Goal: Information Seeking & Learning: Learn about a topic

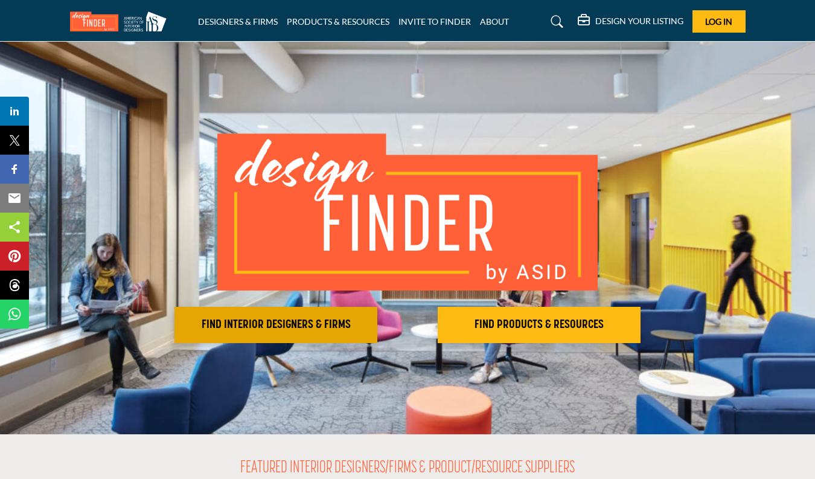
click at [281, 322] on h2 "FIND INTERIOR DESIGNERS & FIRMS" at bounding box center [276, 324] width 196 height 14
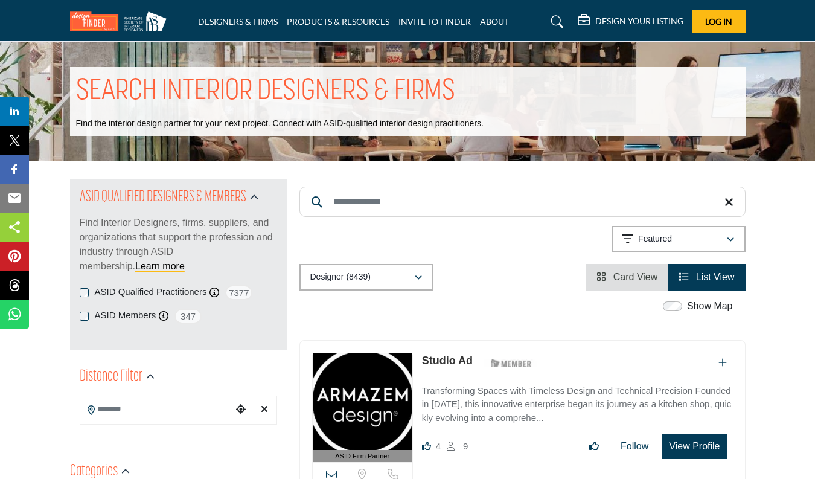
click at [394, 203] on input "Search Keyword" at bounding box center [522, 202] width 446 height 30
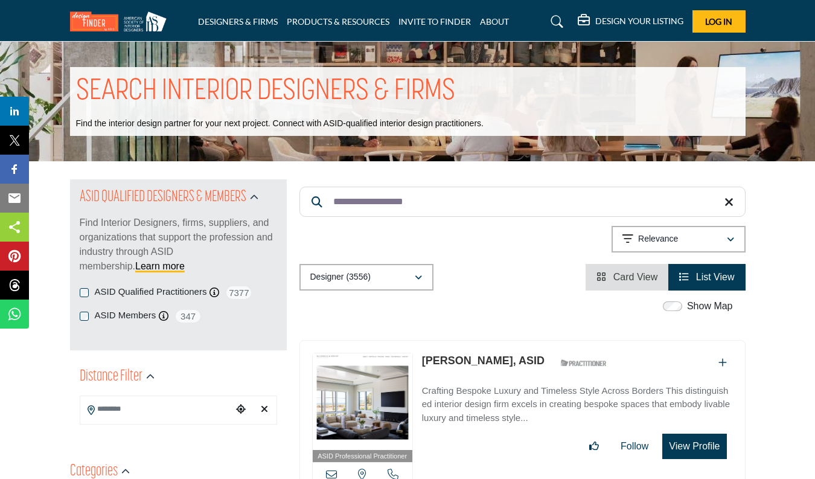
type input "**********"
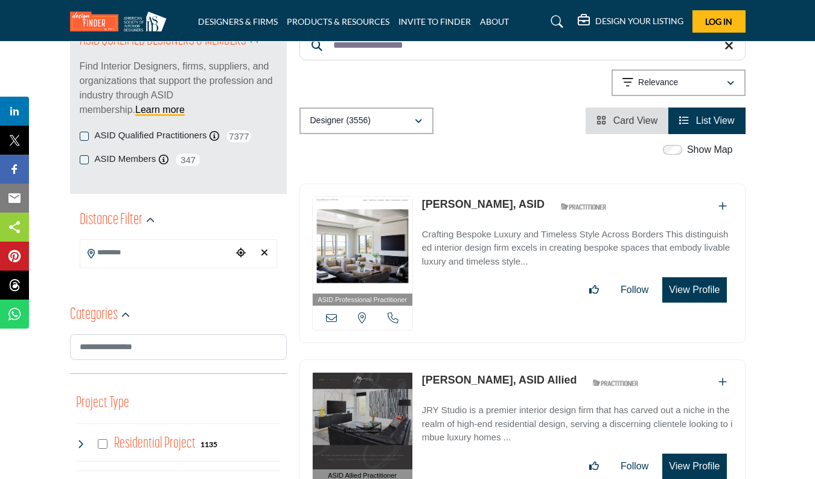
scroll to position [188, 0]
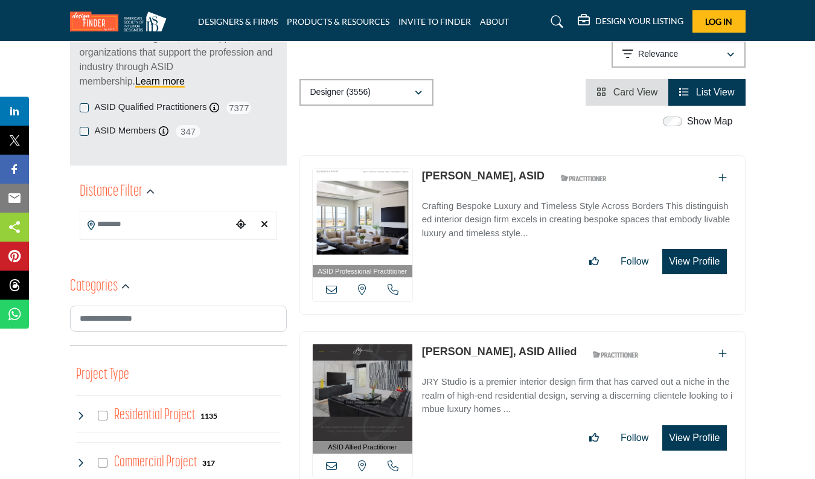
drag, startPoint x: 786, startPoint y: 400, endPoint x: 774, endPoint y: 485, distance: 85.9
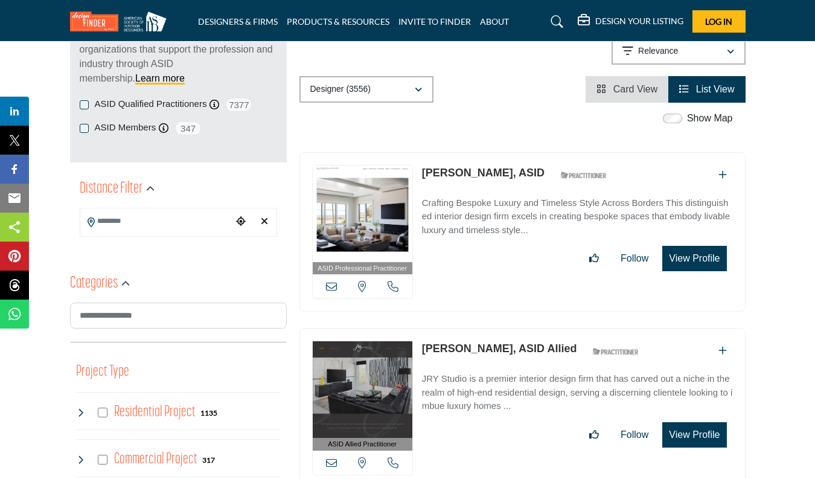
click at [698, 260] on button "View Profile" at bounding box center [694, 258] width 64 height 25
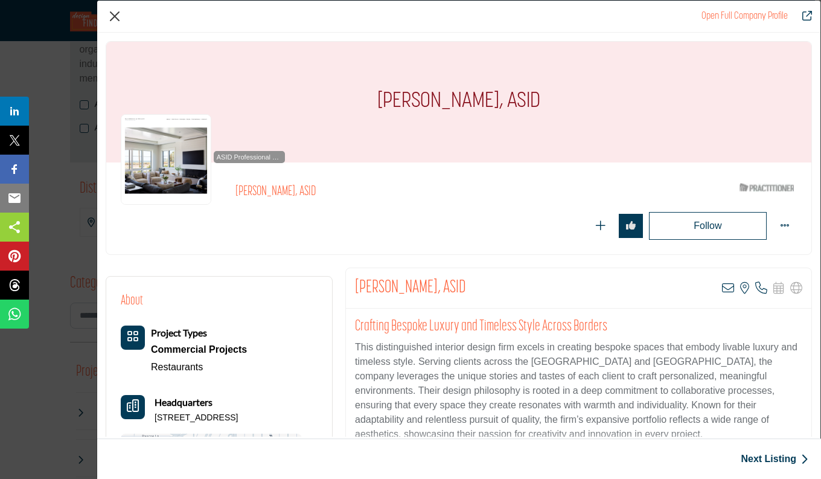
click at [115, 18] on button "Close" at bounding box center [115, 16] width 18 height 18
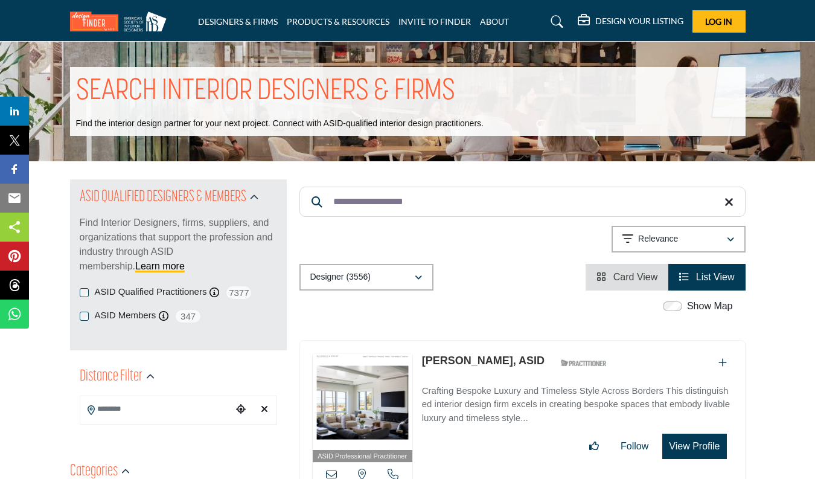
scroll to position [0, 0]
drag, startPoint x: 425, startPoint y: 203, endPoint x: 329, endPoint y: 204, distance: 96.0
click at [329, 204] on input "**********" at bounding box center [522, 202] width 446 height 30
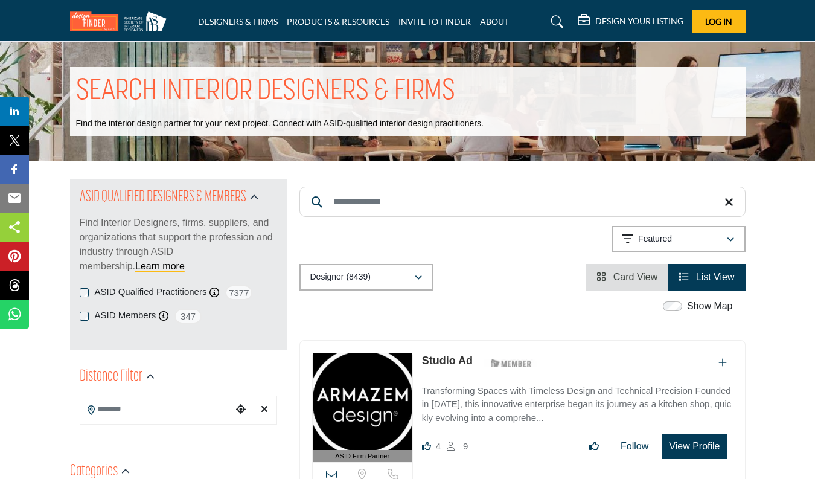
click at [712, 276] on span "List View" at bounding box center [715, 277] width 39 height 10
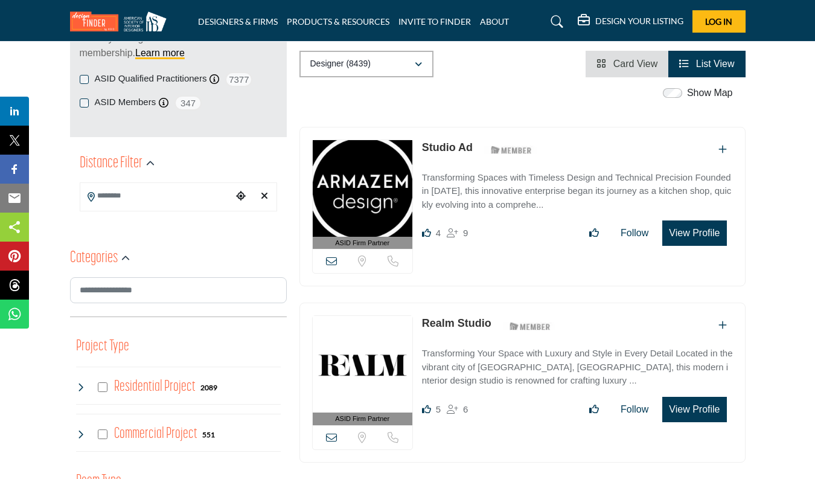
scroll to position [242, 0]
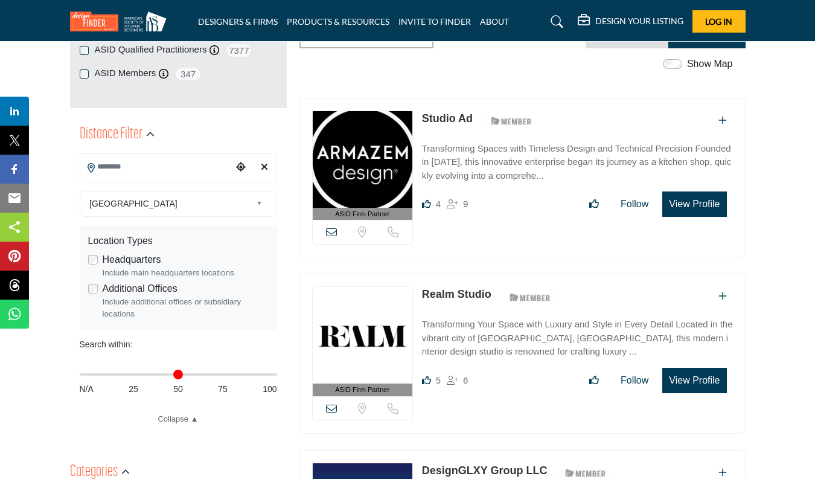
click at [138, 170] on input "Search Location" at bounding box center [156, 167] width 152 height 24
click at [125, 185] on div at bounding box center [178, 189] width 196 height 18
click at [132, 168] on input "Search Location" at bounding box center [156, 167] width 152 height 24
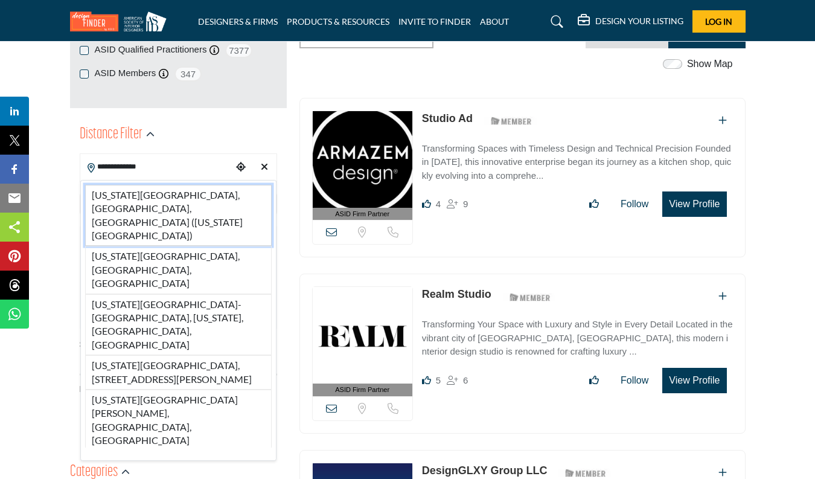
type input "**********"
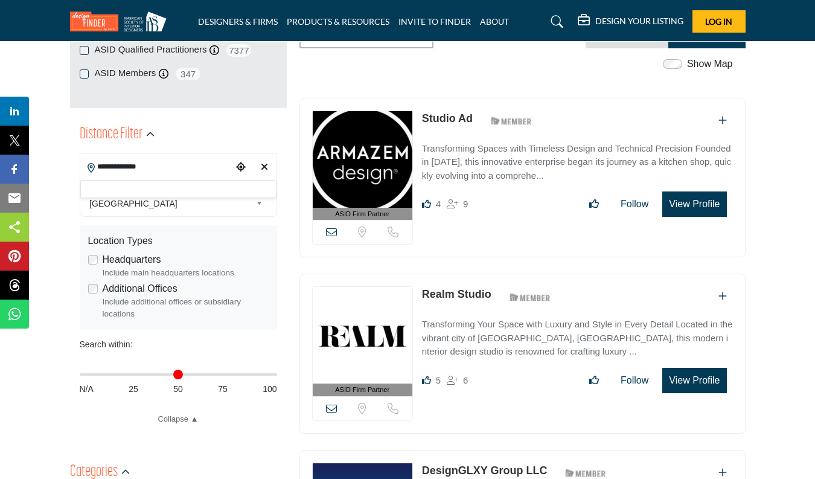
click at [119, 193] on div at bounding box center [178, 189] width 196 height 18
click at [240, 165] on icon "Choose your current location" at bounding box center [241, 167] width 10 height 10
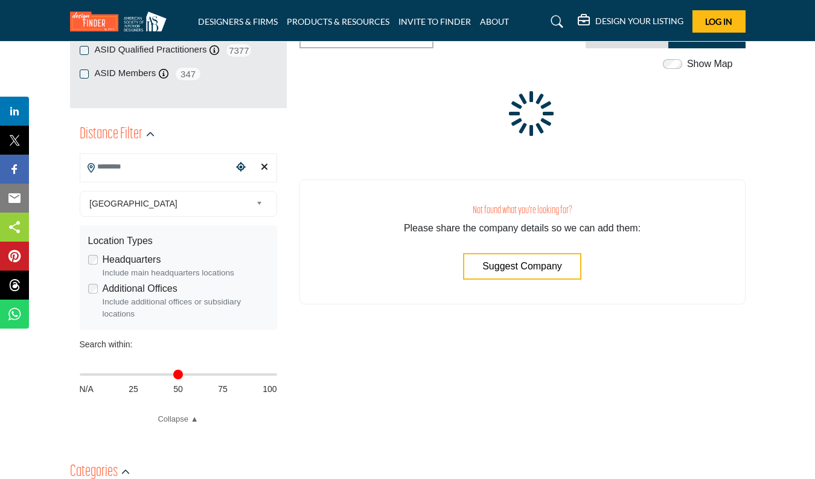
type input "**********"
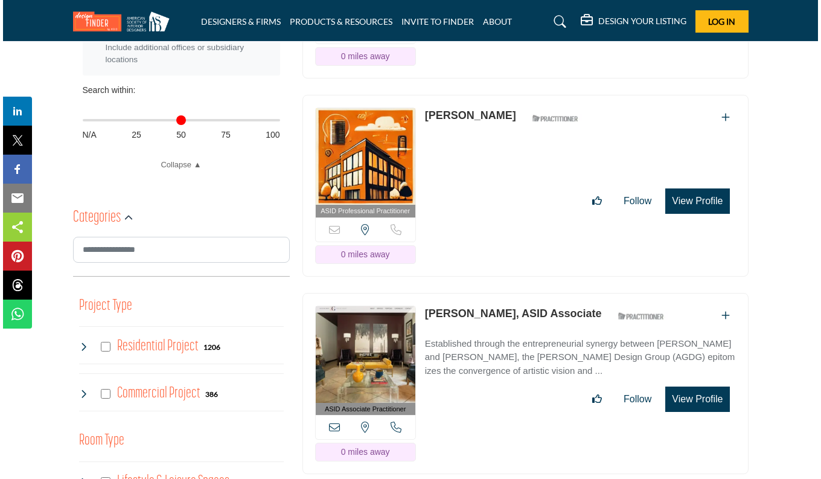
scroll to position [507, 0]
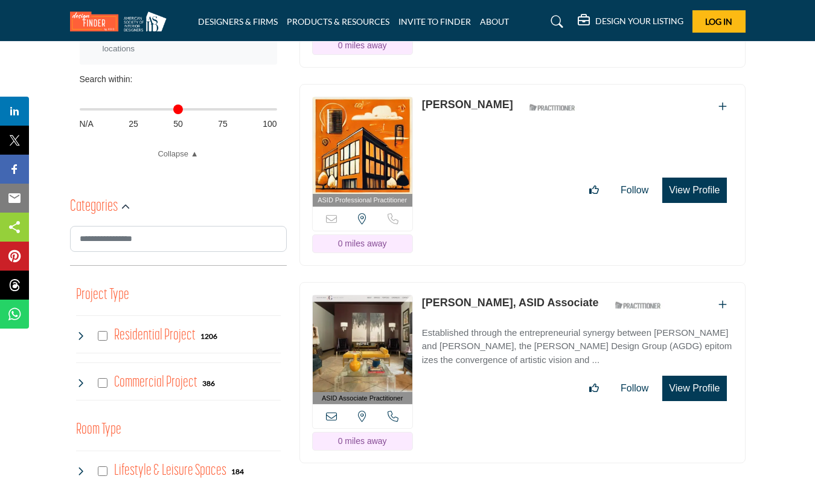
click at [695, 188] on button "View Profile" at bounding box center [694, 189] width 64 height 25
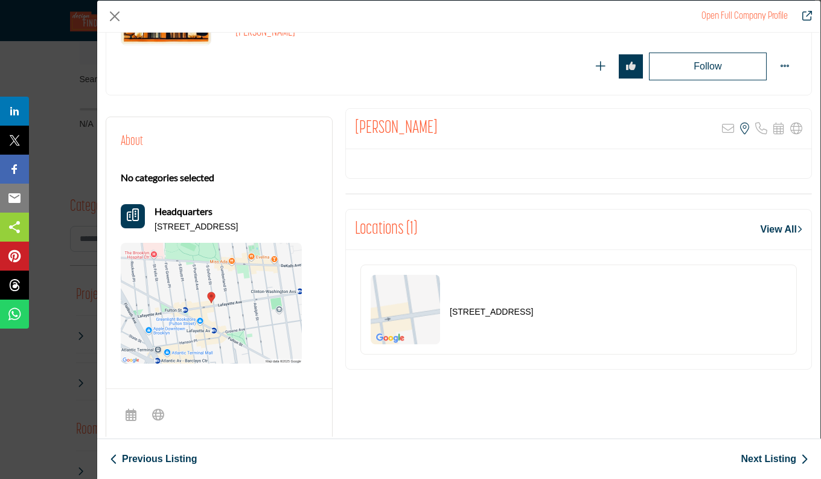
scroll to position [243, 0]
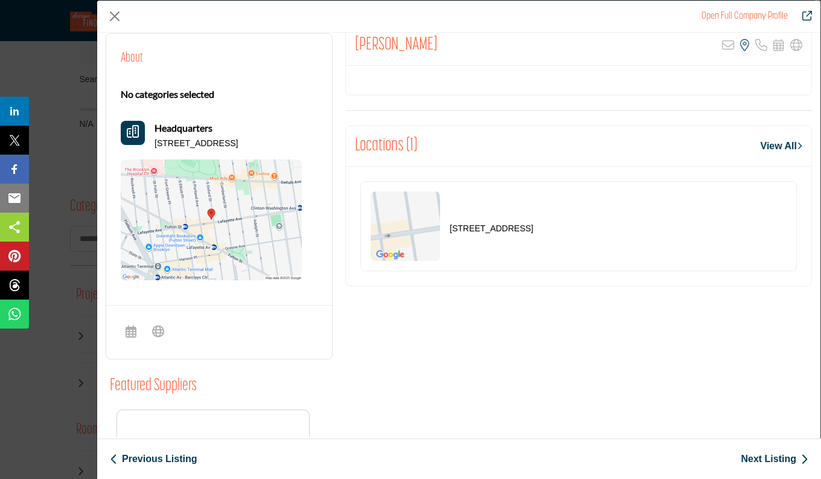
drag, startPoint x: 339, startPoint y: 317, endPoint x: 328, endPoint y: 464, distance: 147.0
click at [328, 436] on div "Open Full Company Profile Marianna Bender ASID Qualified Practitioner who valid…" at bounding box center [458, 219] width 723 height 436
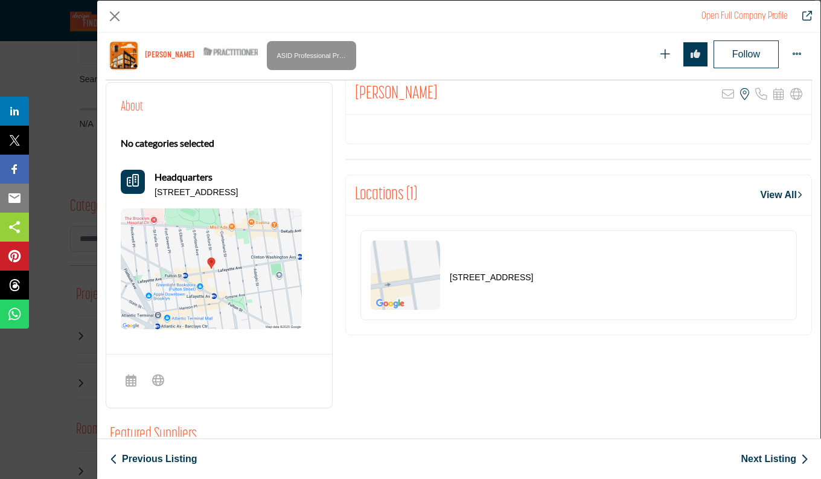
click at [335, 406] on div "About No categories selected Headquarters 101 Lafayette Ave Apt 11H, 11217-1643…" at bounding box center [220, 376] width 240 height 604
click at [775, 192] on link "View All" at bounding box center [782, 195] width 42 height 14
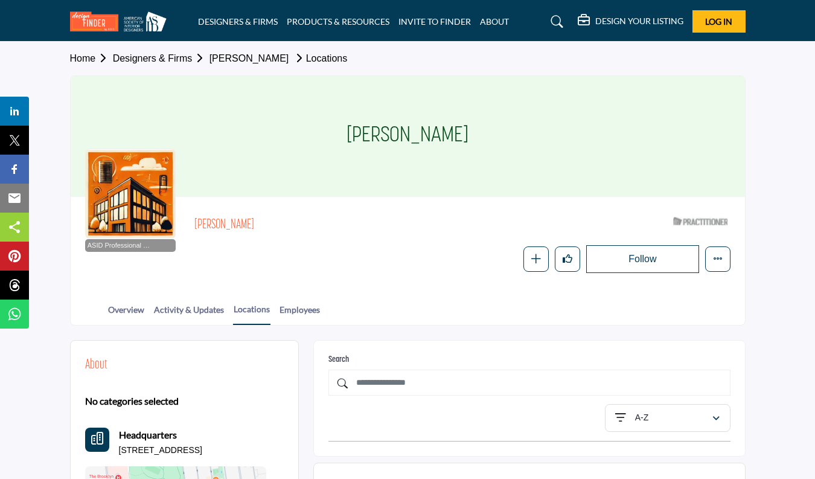
click at [777, 208] on section "Home Designers & Firms Marianna Bender Locations Marianna Bender ASID Professio…" at bounding box center [407, 184] width 815 height 284
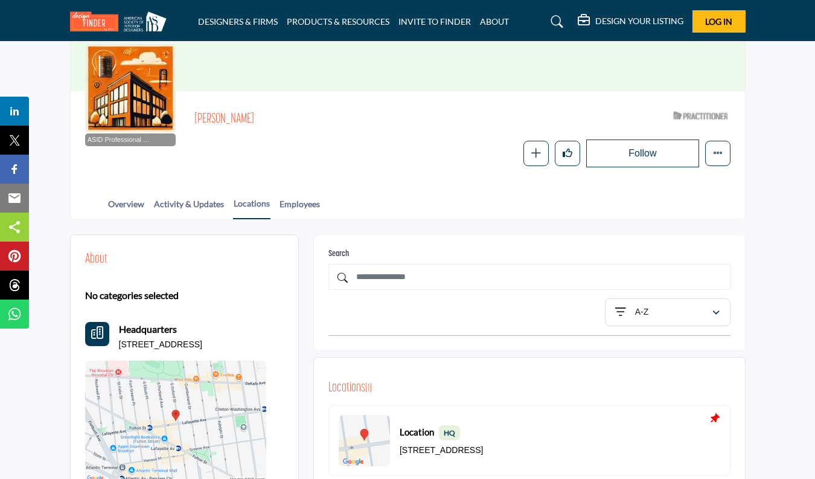
scroll to position [104, 0]
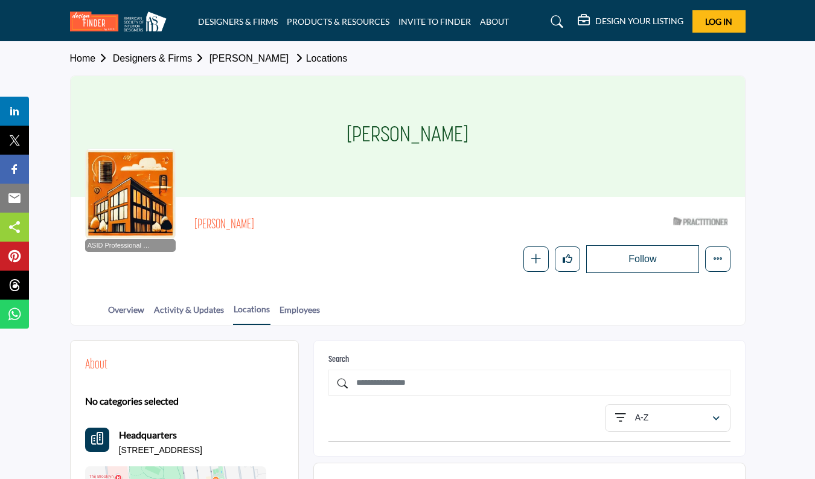
click at [766, 277] on section "Home Designers & Firms Marianna Bender Locations Marianna Bender ASID Professio…" at bounding box center [407, 184] width 815 height 284
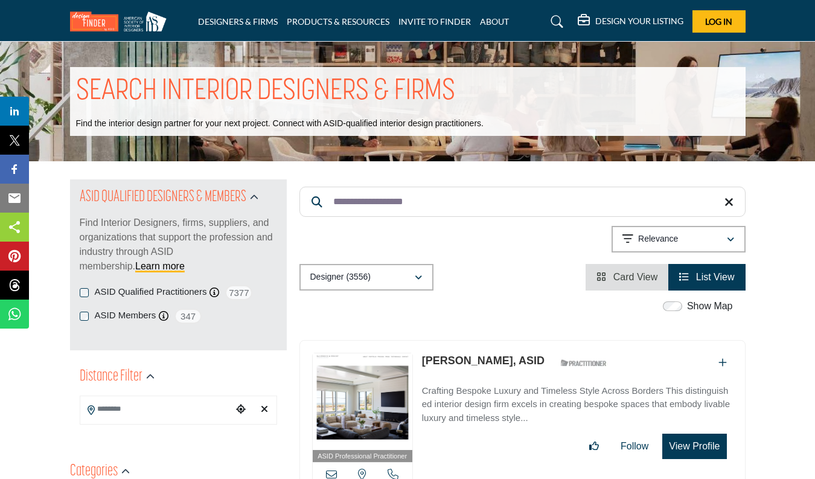
click at [148, 412] on input "Search Location" at bounding box center [156, 409] width 152 height 24
click at [131, 429] on div at bounding box center [178, 431] width 196 height 18
click at [240, 408] on icon "Choose your current location" at bounding box center [241, 409] width 10 height 10
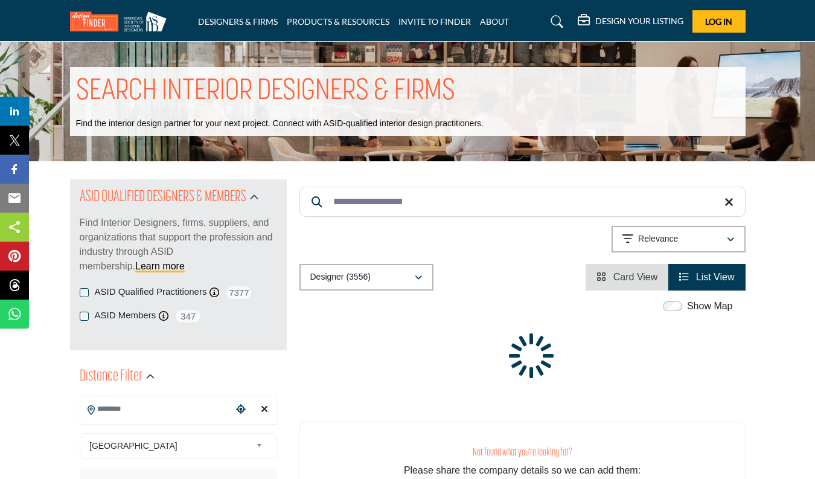
type input "**********"
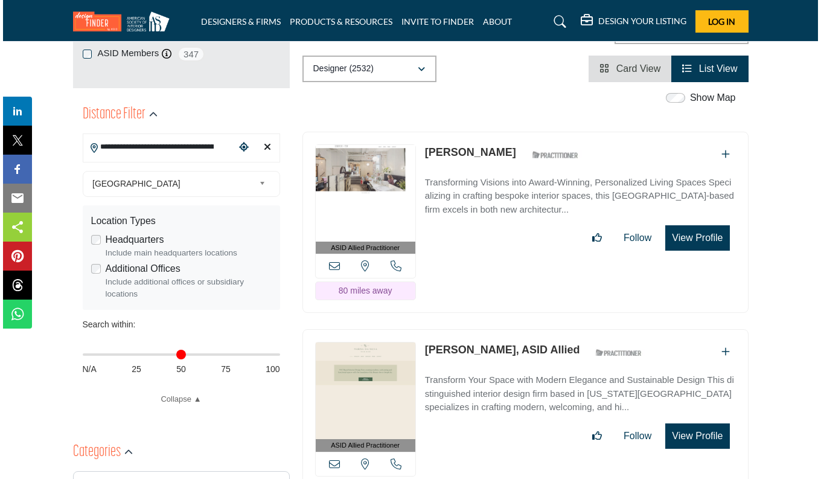
scroll to position [281, 0]
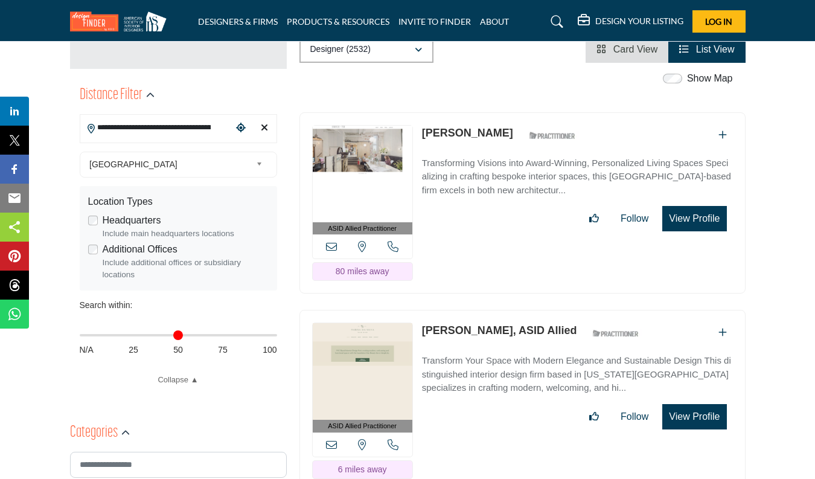
click at [698, 219] on button "View Profile" at bounding box center [694, 218] width 64 height 25
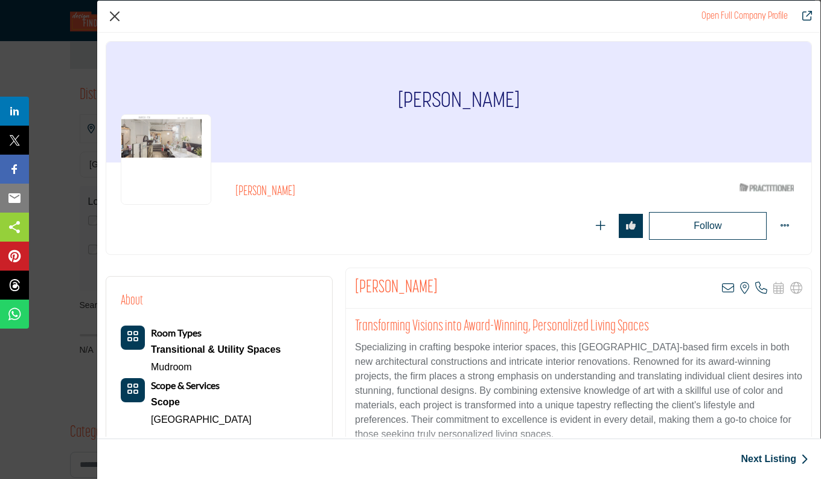
click at [111, 16] on button "Close" at bounding box center [115, 16] width 18 height 18
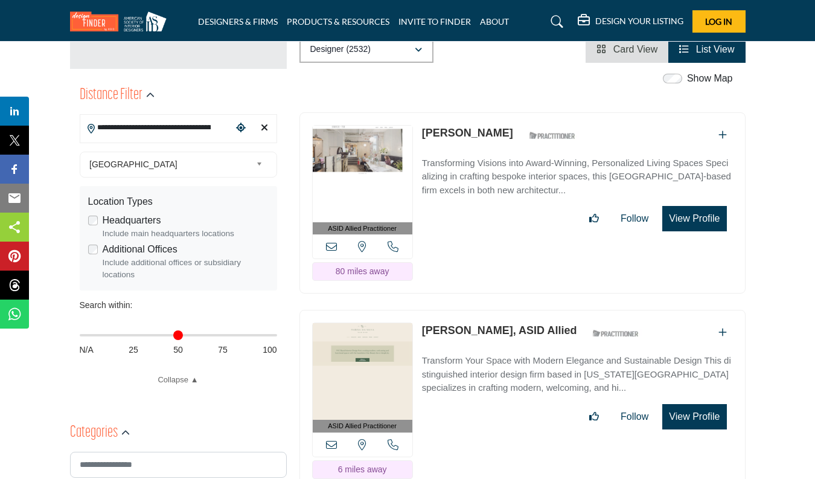
click at [685, 414] on button "View Profile" at bounding box center [694, 416] width 64 height 25
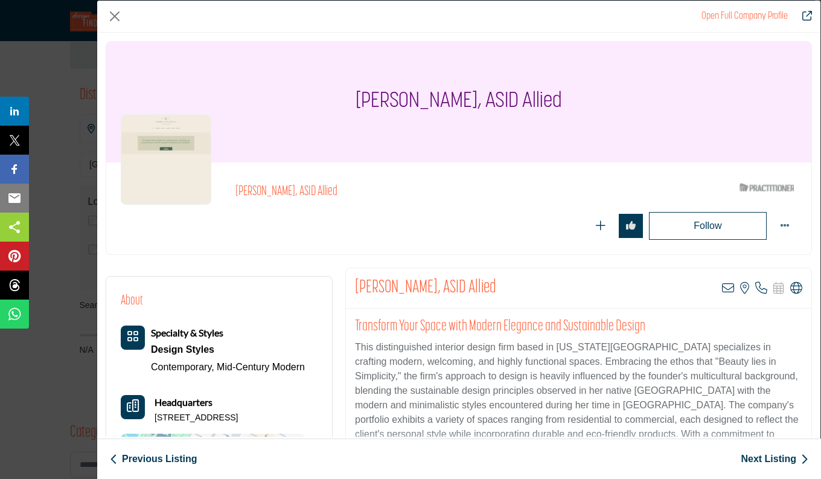
click at [802, 340] on div "Transform Your Space with Modern Elegance and Sustainable Design This distingui…" at bounding box center [578, 383] width 465 height 151
click at [722, 284] on icon "Company Data Modal" at bounding box center [728, 288] width 12 height 12
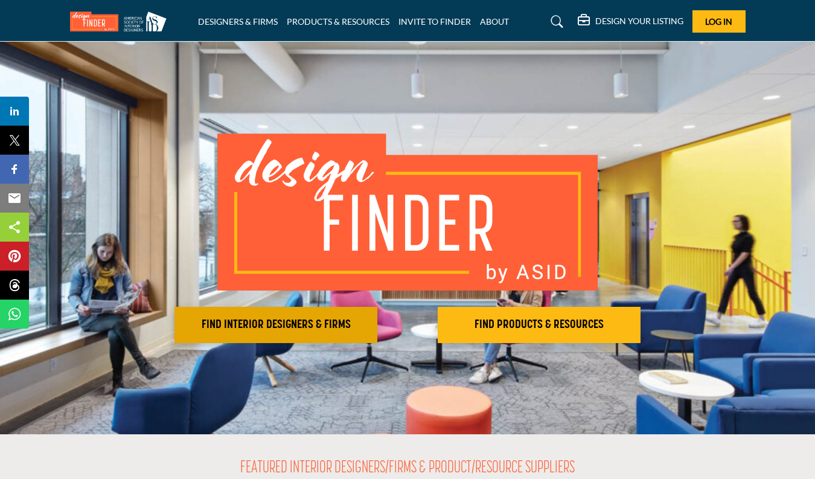
click at [262, 324] on h2 "FIND INTERIOR DESIGNERS & FIRMS" at bounding box center [276, 324] width 196 height 14
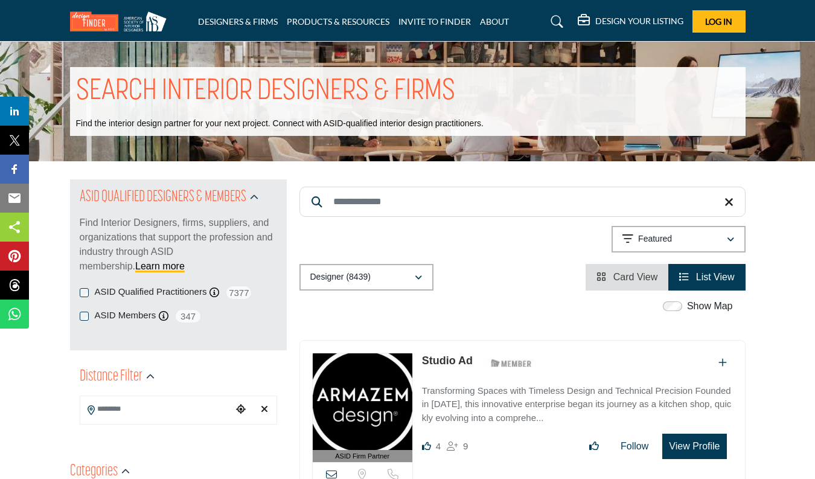
click at [240, 407] on icon "Choose your current location" at bounding box center [241, 409] width 10 height 10
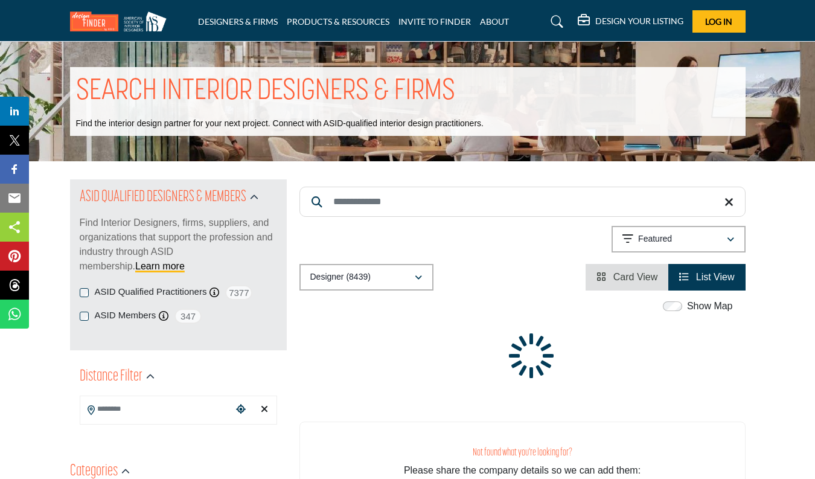
type input "**********"
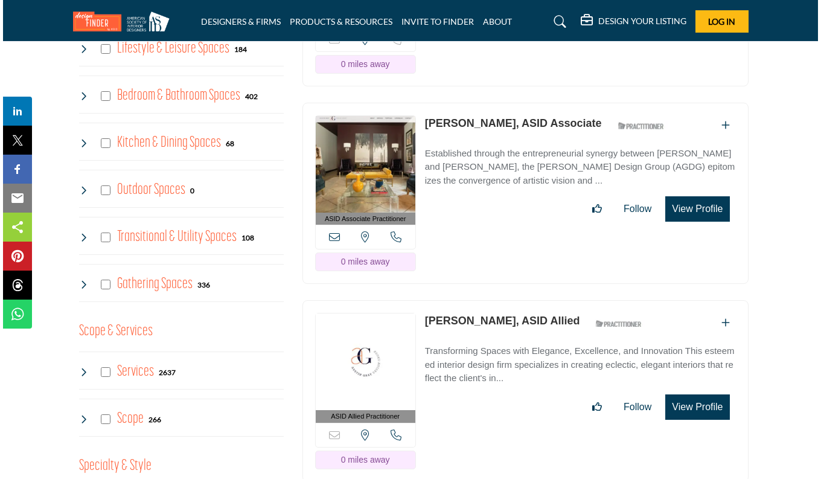
scroll to position [694, 0]
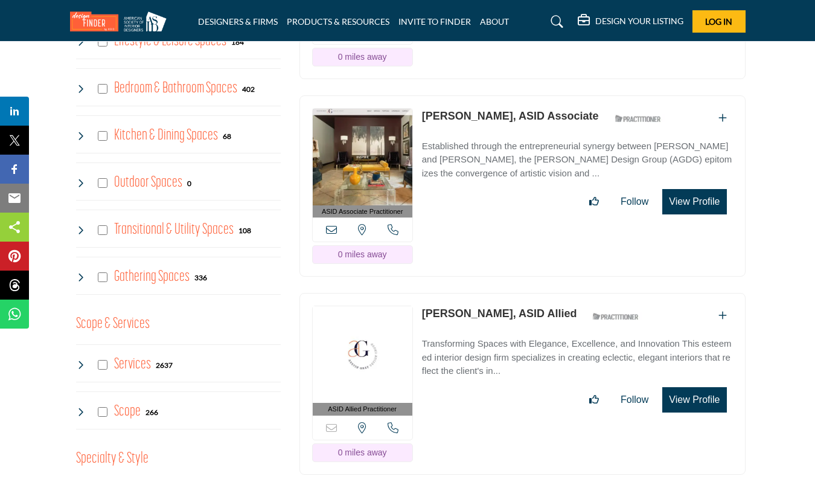
click at [683, 200] on button "View Profile" at bounding box center [694, 201] width 64 height 25
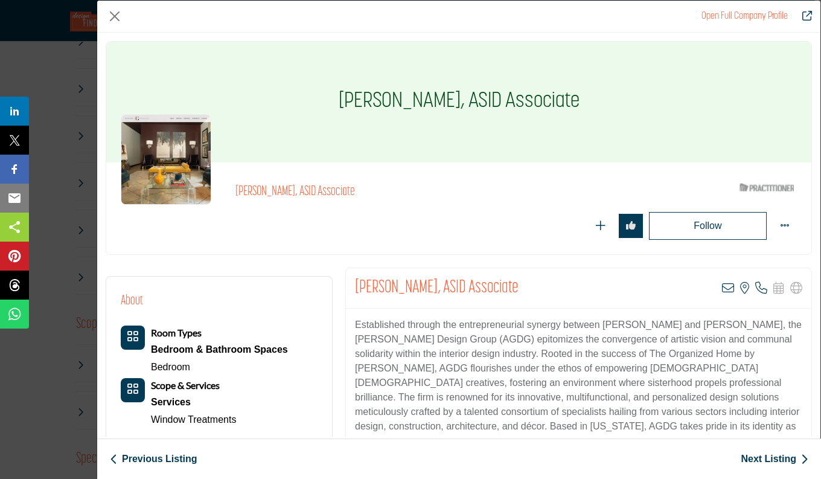
click at [784, 456] on link "Next Listing" at bounding box center [775, 458] width 68 height 14
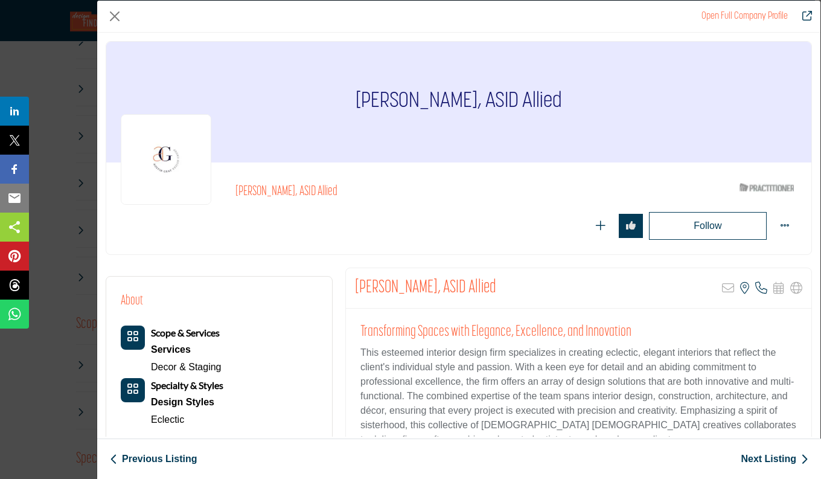
click at [787, 387] on p "This esteemed interior design firm specializes in creating eclectic, elegant in…" at bounding box center [578, 395] width 436 height 101
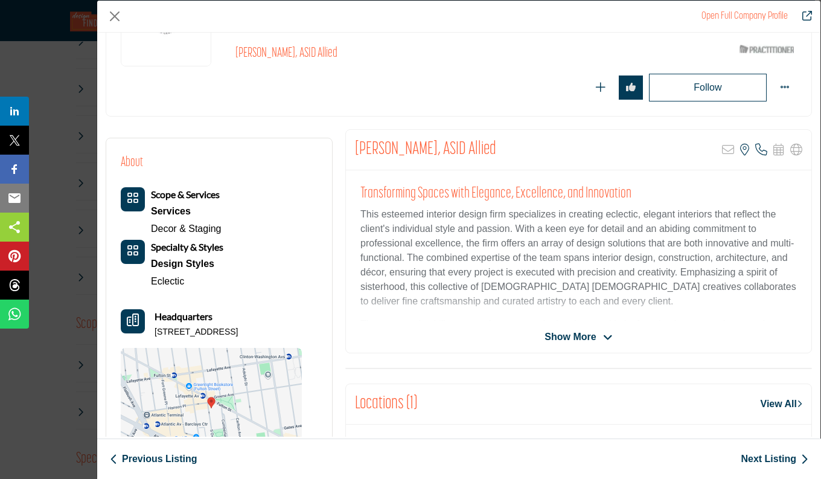
scroll to position [177, 0]
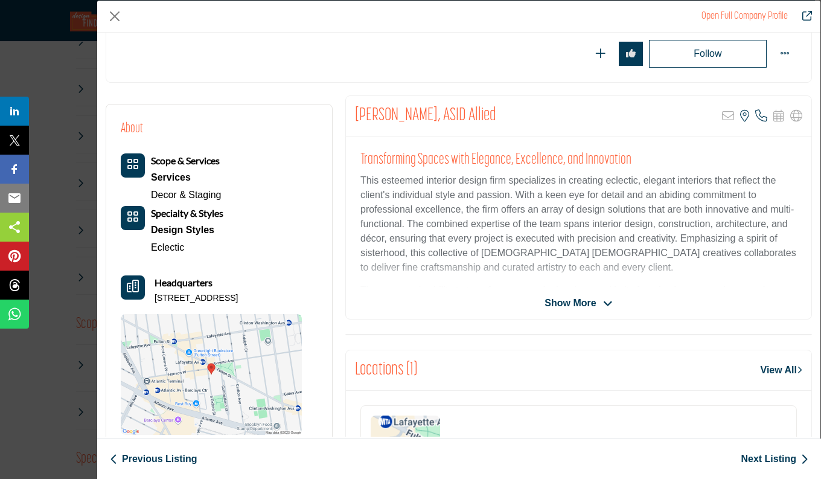
drag, startPoint x: 796, startPoint y: 407, endPoint x: 796, endPoint y: 445, distance: 38.6
click at [796, 436] on div "Open Full Company Profile Tanya Lewis, ASID Allied ASID Qualified Practitioner …" at bounding box center [458, 219] width 723 height 436
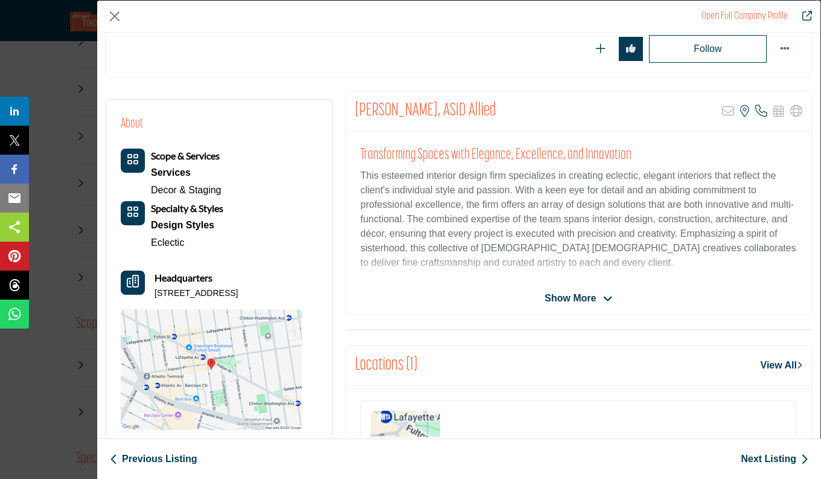
click at [785, 143] on div "Transforming Spaces with Elegance, Excellence, and Innovation This esteemed int…" at bounding box center [578, 207] width 465 height 151
click at [774, 457] on link "Next Listing" at bounding box center [775, 458] width 68 height 14
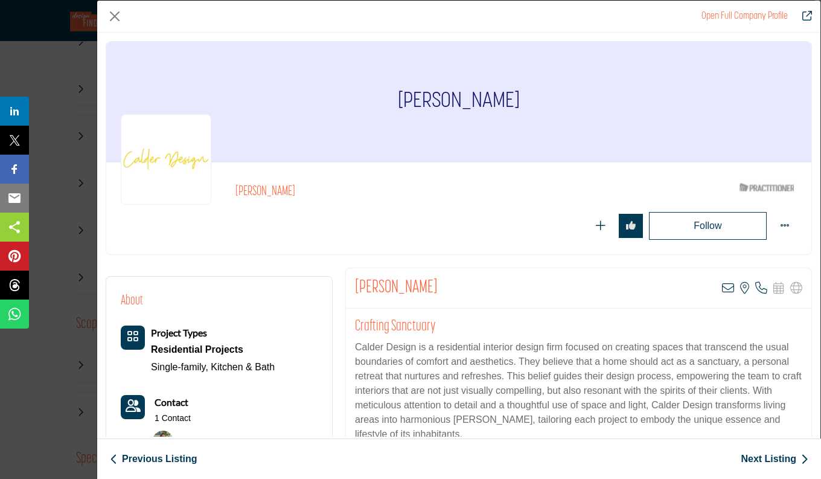
click at [801, 405] on div "Crafting Sanctuary Calder Design is a residential interior design firm focused …" at bounding box center [578, 383] width 465 height 151
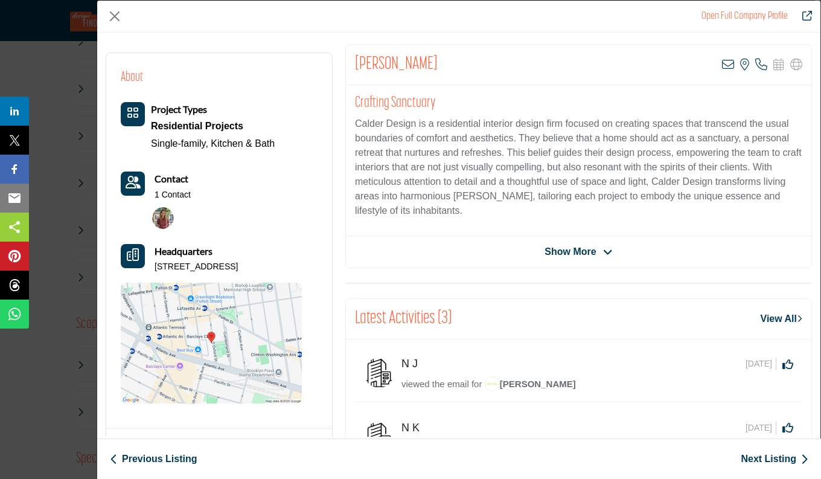
drag, startPoint x: 802, startPoint y: 411, endPoint x: 802, endPoint y: 447, distance: 36.2
click at [802, 436] on div "Open Full Company Profile Anne Calder ASID Qualified Practitioner who validates…" at bounding box center [458, 219] width 723 height 436
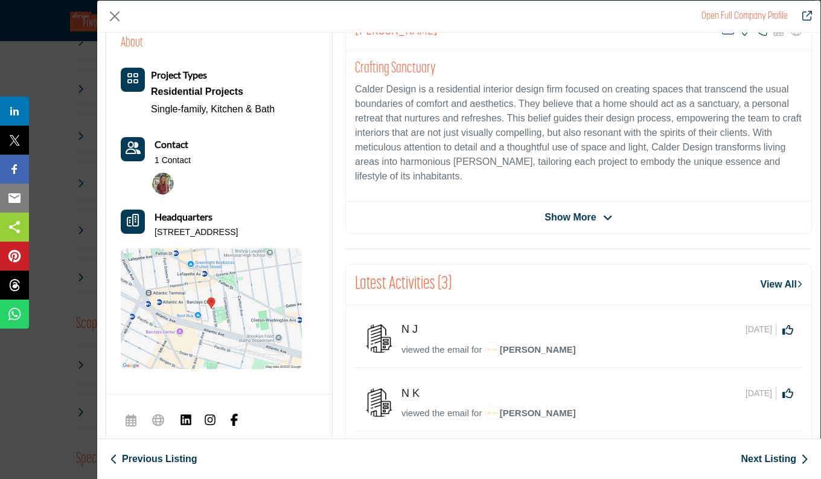
click at [685, 293] on div "Latest Activities (3) View All" at bounding box center [578, 284] width 465 height 40
click at [159, 178] on img "Company Data Modal" at bounding box center [163, 184] width 22 height 22
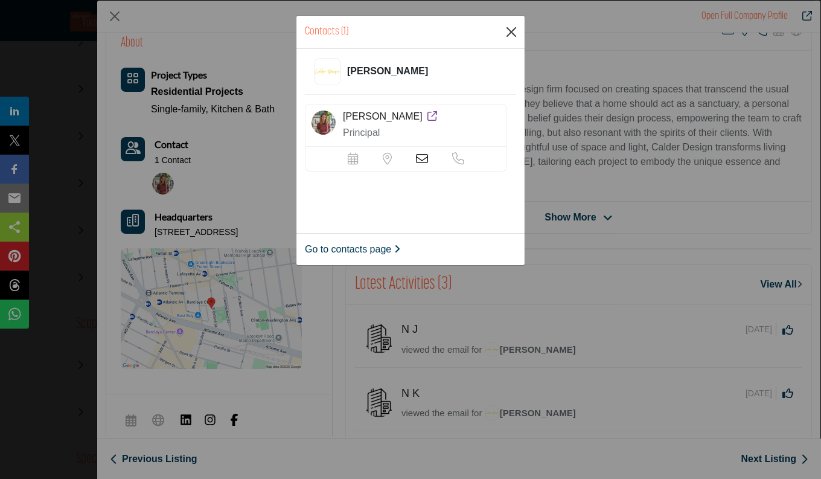
click at [512, 30] on button "Close" at bounding box center [511, 32] width 18 height 18
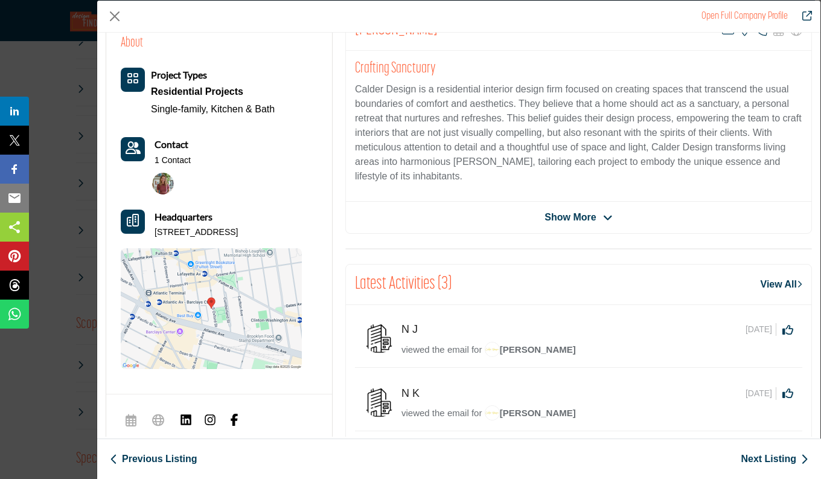
click at [741, 14] on link "Open Full Company Profile" at bounding box center [744, 16] width 86 height 10
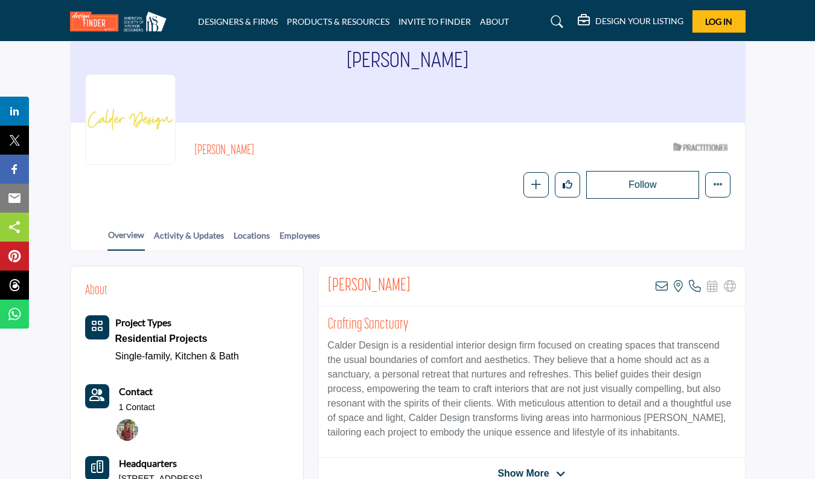
scroll to position [72, 0]
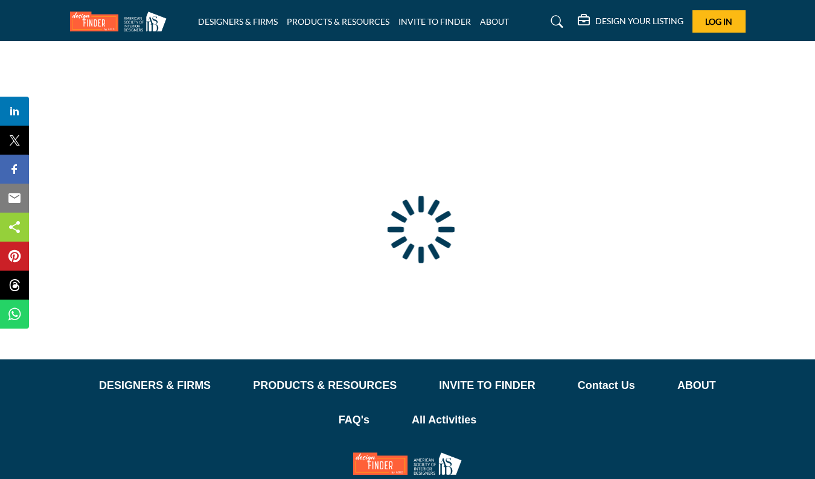
type input "**********"
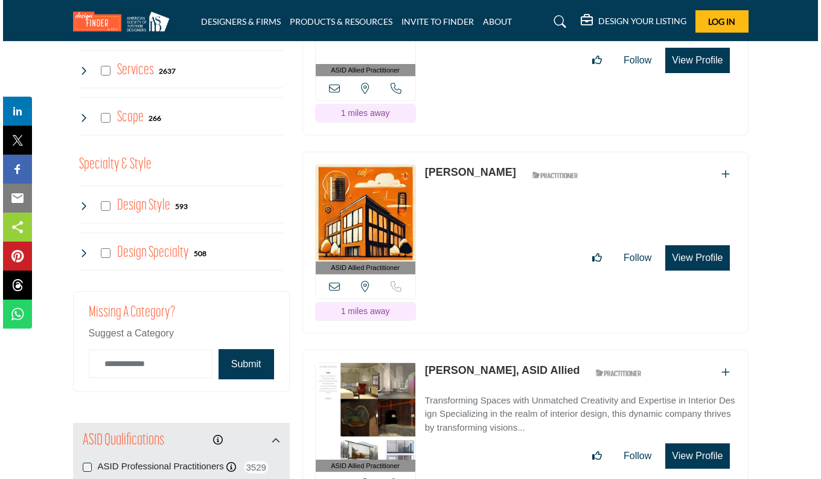
scroll to position [1252, 0]
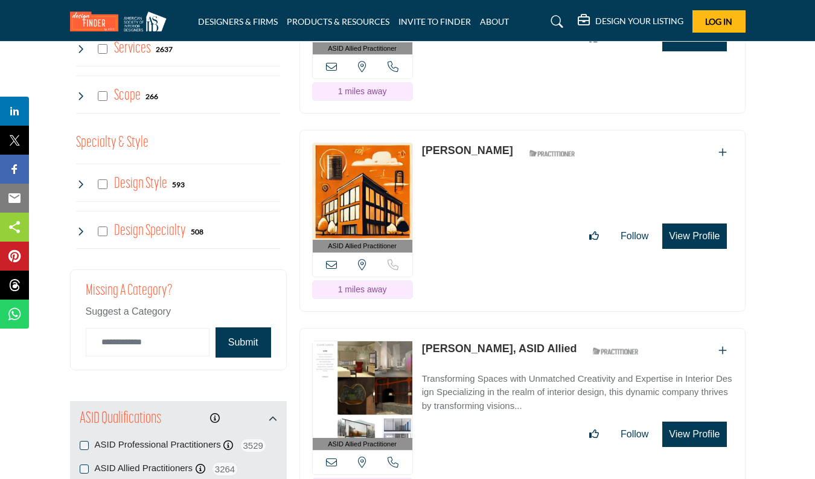
click at [702, 230] on button "View Profile" at bounding box center [694, 235] width 64 height 25
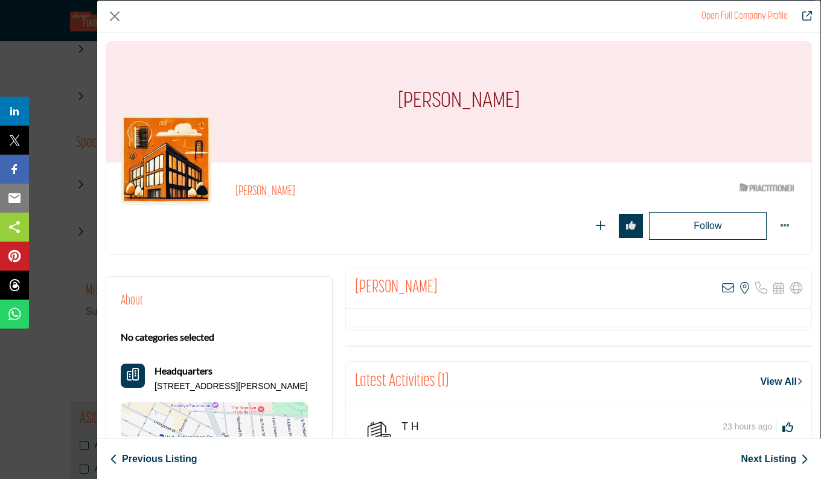
click at [774, 459] on link "Next Listing" at bounding box center [775, 458] width 68 height 14
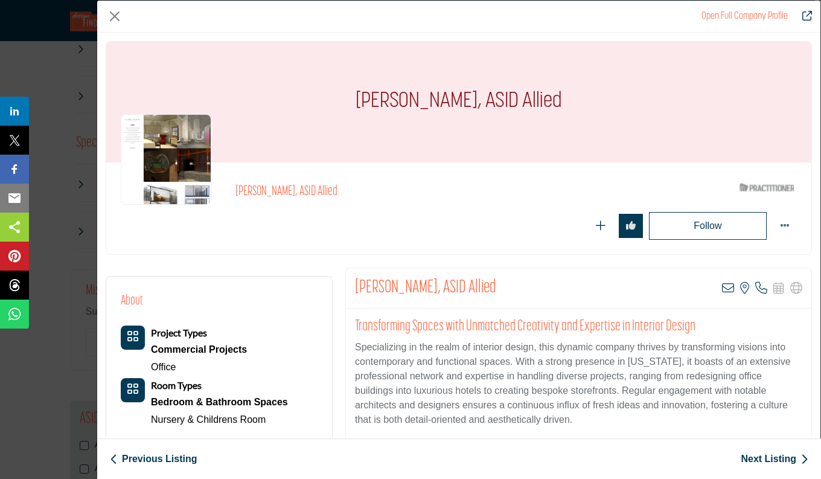
click at [774, 459] on link "Next Listing" at bounding box center [775, 458] width 68 height 14
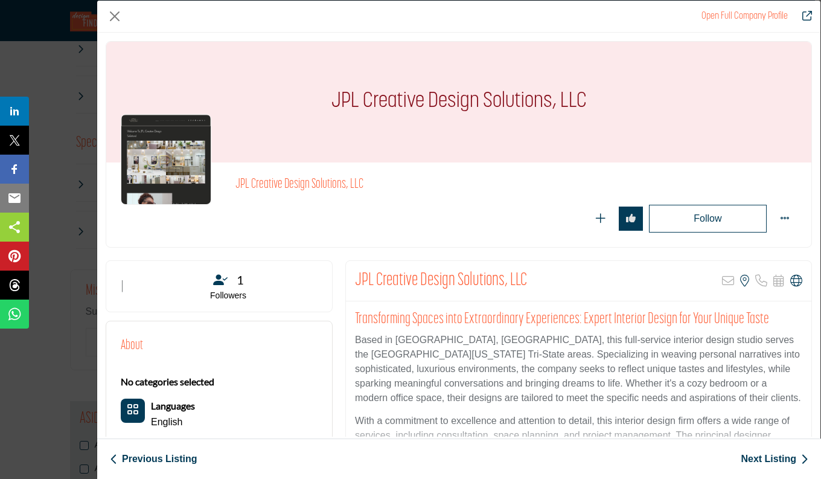
click at [774, 459] on link "Next Listing" at bounding box center [775, 458] width 68 height 14
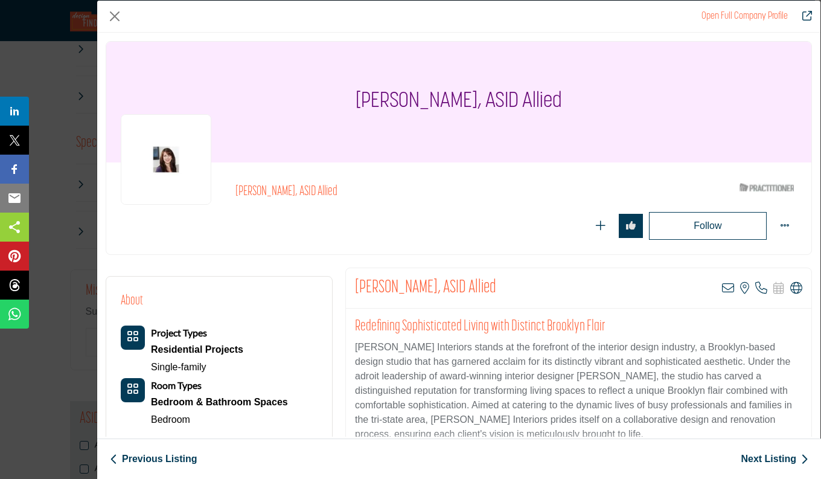
click at [774, 459] on link "Next Listing" at bounding box center [775, 458] width 68 height 14
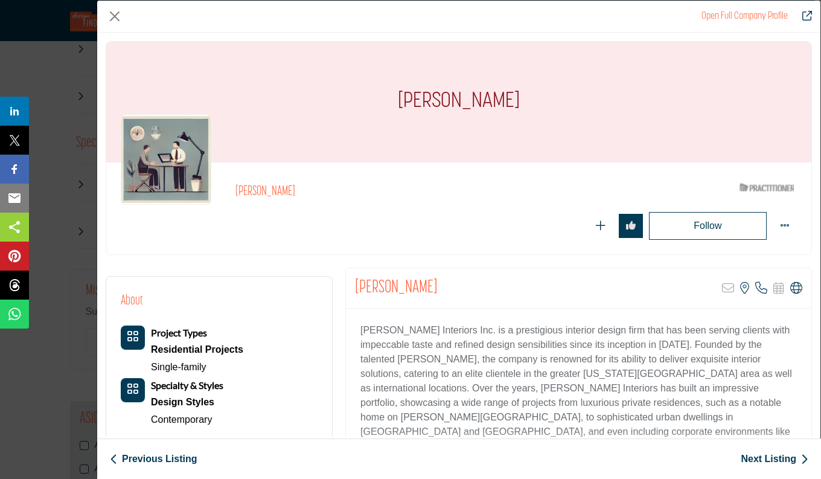
click at [774, 459] on link "Next Listing" at bounding box center [775, 458] width 68 height 14
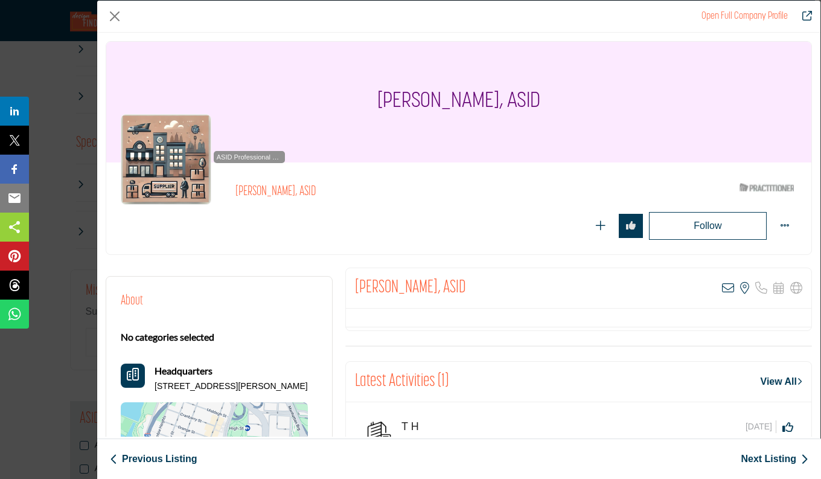
click at [774, 459] on link "Next Listing" at bounding box center [775, 458] width 68 height 14
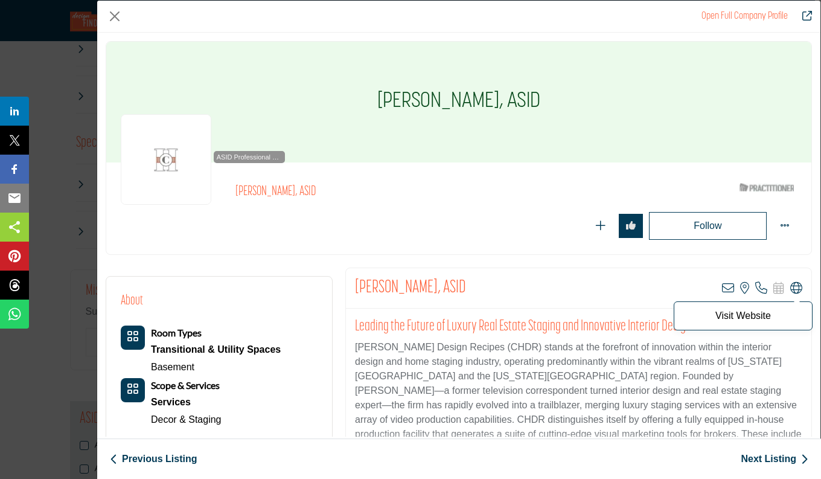
click at [790, 284] on icon "Company Data Modal" at bounding box center [796, 288] width 12 height 12
click at [742, 315] on p "Visit Website" at bounding box center [743, 316] width 126 height 10
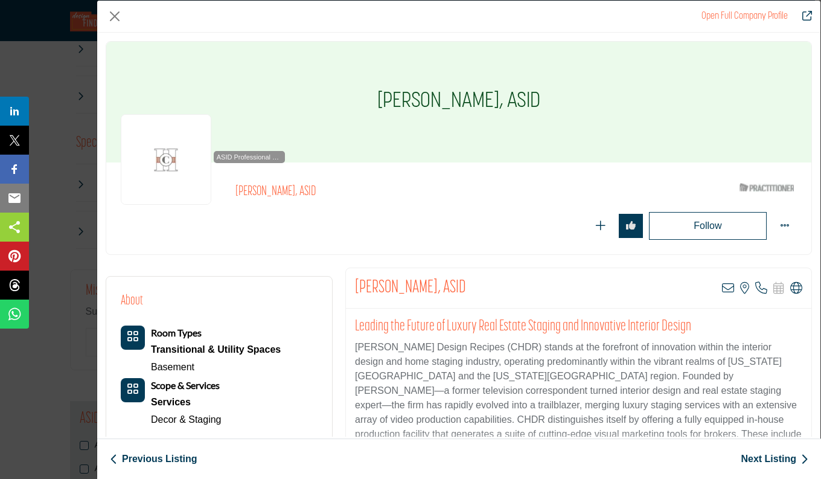
click at [774, 459] on link "Next Listing" at bounding box center [775, 458] width 68 height 14
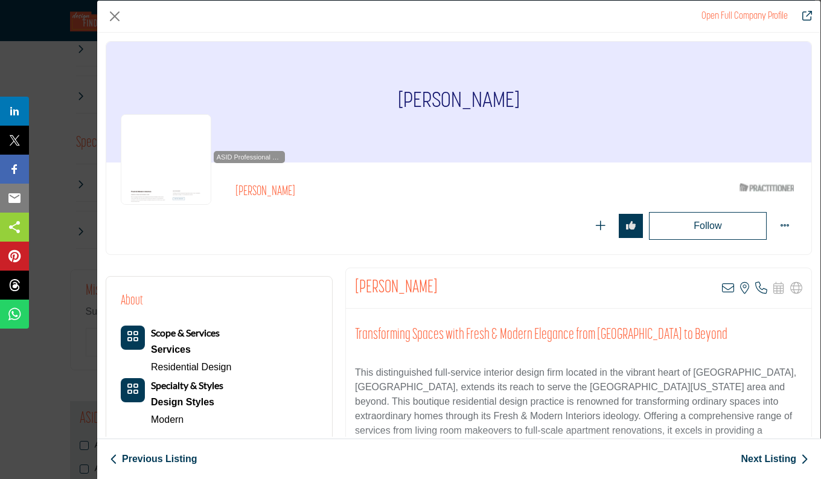
click at [774, 459] on link "Next Listing" at bounding box center [775, 458] width 68 height 14
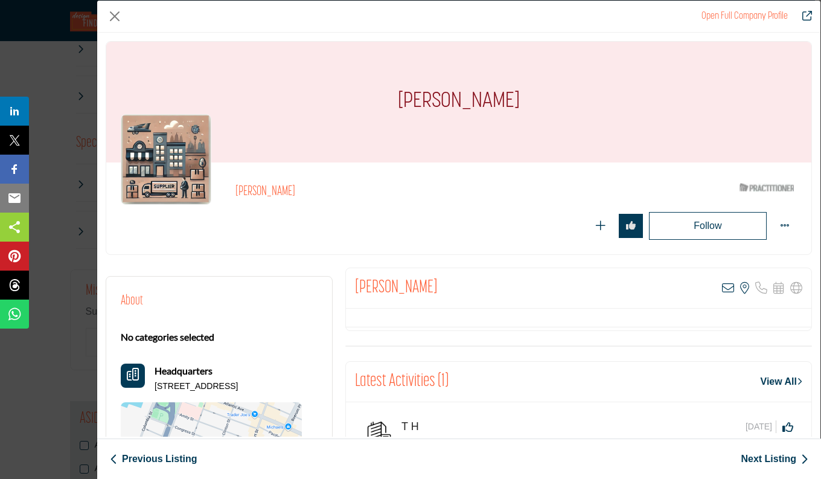
click at [774, 459] on link "Next Listing" at bounding box center [775, 458] width 68 height 14
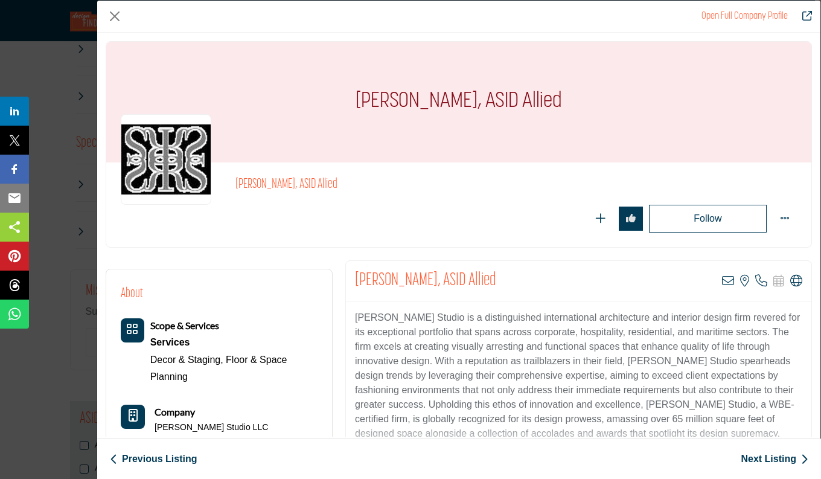
click at [789, 381] on p "Rottet Studio is a distinguished international architecture and interior design…" at bounding box center [578, 375] width 447 height 130
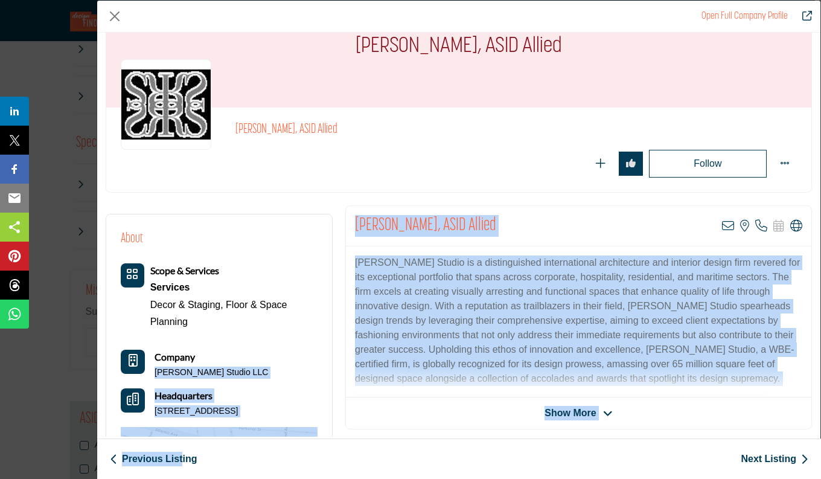
drag, startPoint x: 296, startPoint y: 404, endPoint x: 295, endPoint y: 438, distance: 34.4
click at [295, 436] on div "Open Full Company Profile Jason Blair, ASID Allied Follow Following 0 0" at bounding box center [458, 219] width 723 height 436
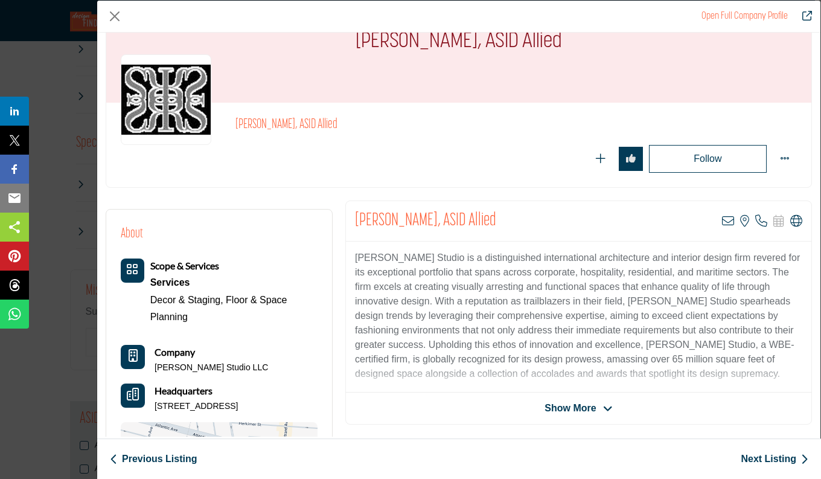
click at [304, 359] on div "Company Rottet Studio LLC" at bounding box center [219, 359] width 197 height 29
click at [768, 457] on link "Next Listing" at bounding box center [775, 458] width 68 height 14
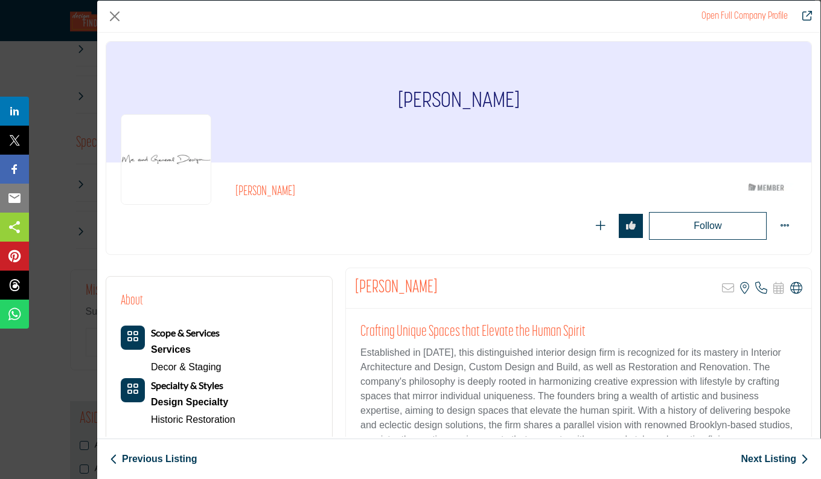
click at [322, 384] on div "About Scope & Services Services Decor & Staging" at bounding box center [219, 449] width 226 height 346
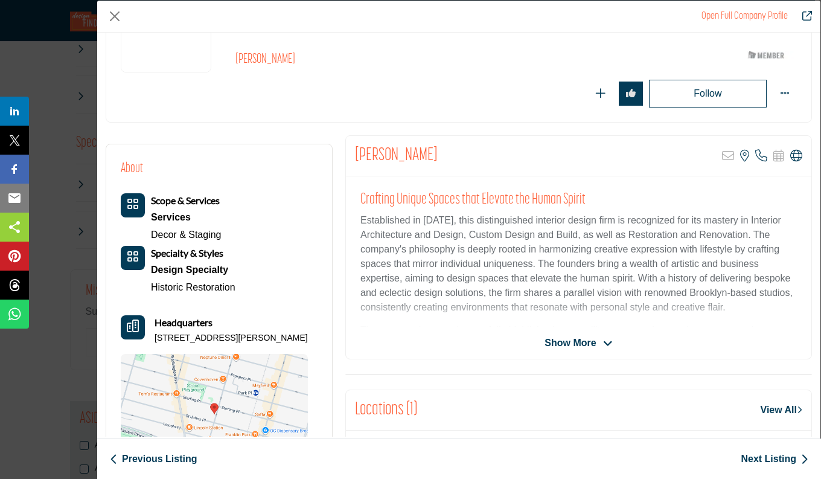
scroll to position [181, 0]
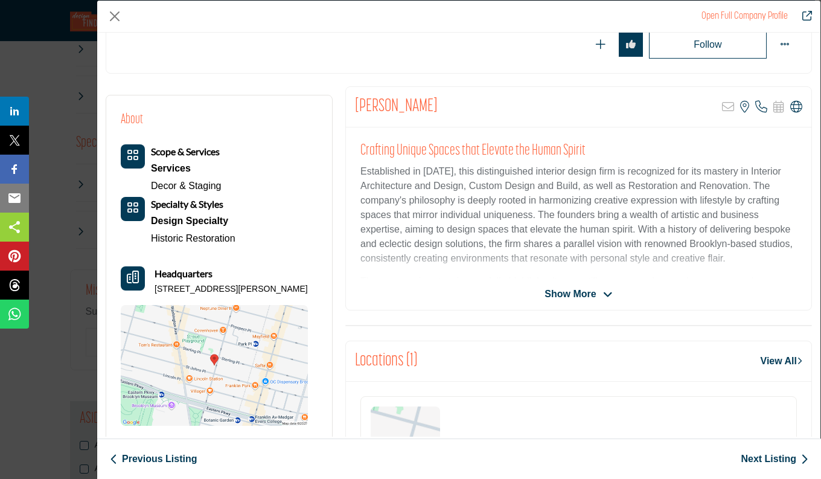
drag, startPoint x: 322, startPoint y: 402, endPoint x: 318, endPoint y: 452, distance: 50.3
click at [318, 436] on div "Open Full Company Profile Cristina Casanas ASID Member who supports and impacts…" at bounding box center [458, 219] width 723 height 436
click at [294, 246] on div "Scope & Services Services Decor & Staging Specialty & Styles Design Specialty" at bounding box center [214, 284] width 187 height 281
click at [773, 459] on link "Next Listing" at bounding box center [775, 458] width 68 height 14
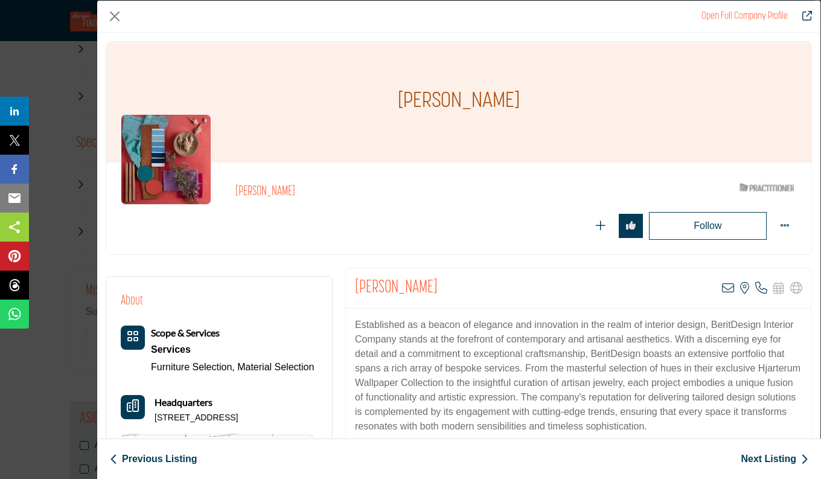
click at [773, 459] on link "Next Listing" at bounding box center [775, 458] width 68 height 14
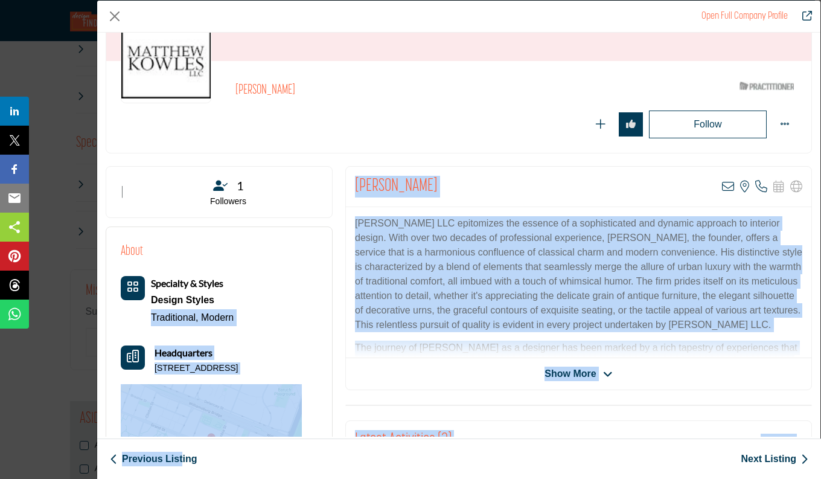
drag, startPoint x: 304, startPoint y: 399, endPoint x: 302, endPoint y: 444, distance: 44.7
click at [302, 436] on div "Open Full Company Profile Matthew Kowles ASID Qualified Practitioner who valida…" at bounding box center [458, 219] width 723 height 436
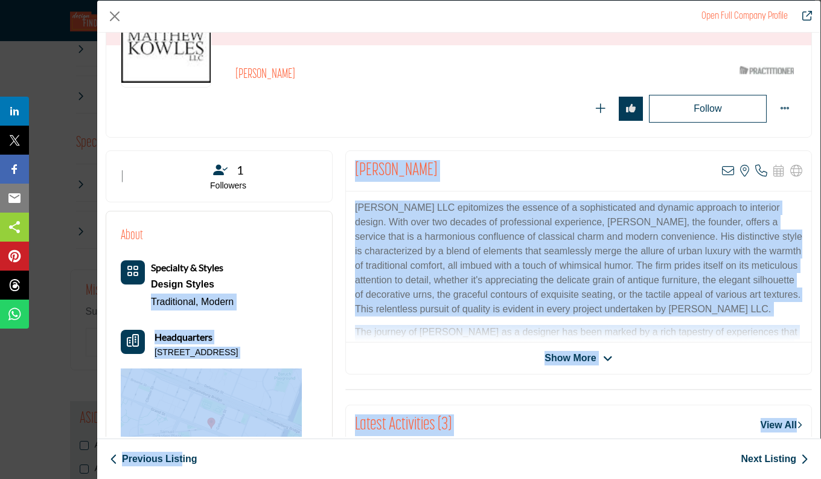
click at [302, 317] on div "Specialty & Styles Design Styles Traditional, Modern Headquarters" at bounding box center [211, 374] width 181 height 229
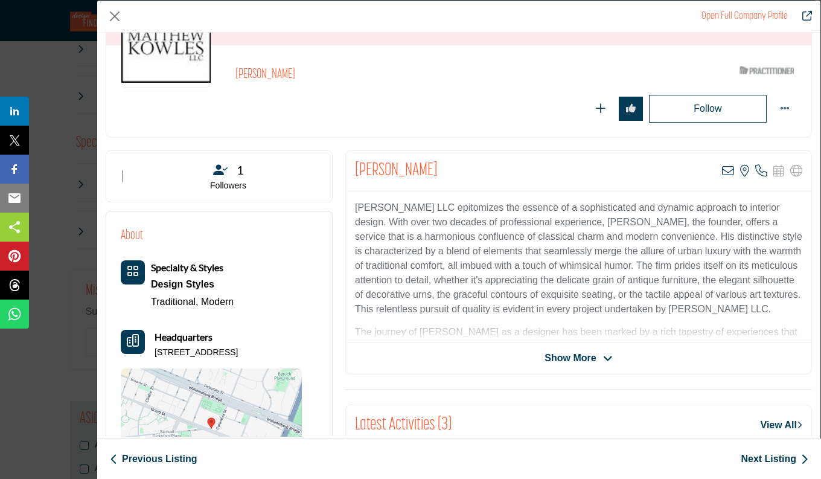
click at [770, 459] on link "Next Listing" at bounding box center [775, 458] width 68 height 14
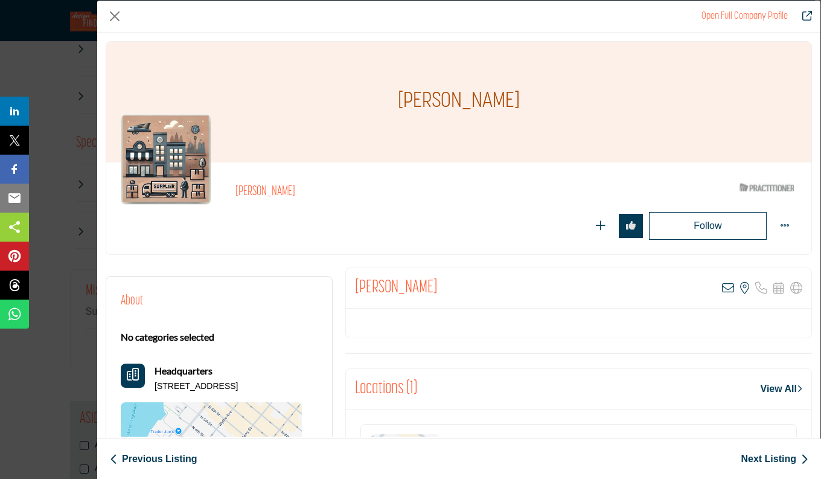
click at [770, 459] on link "Next Listing" at bounding box center [775, 458] width 68 height 14
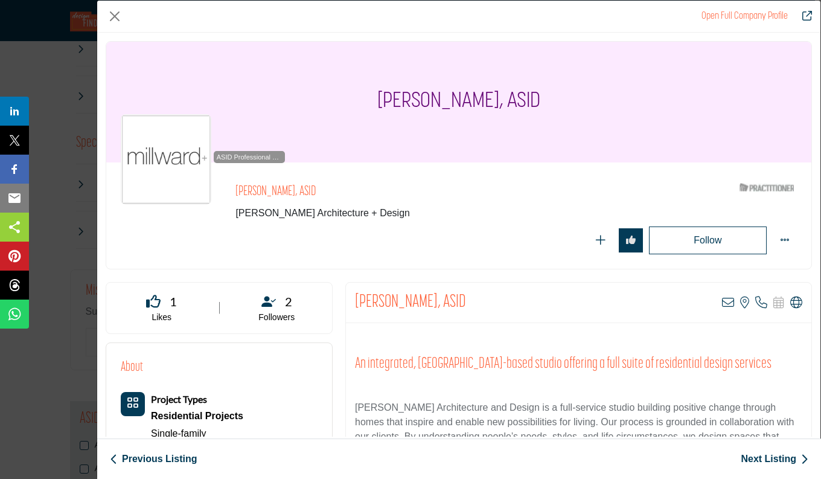
click at [770, 459] on link "Next Listing" at bounding box center [775, 458] width 68 height 14
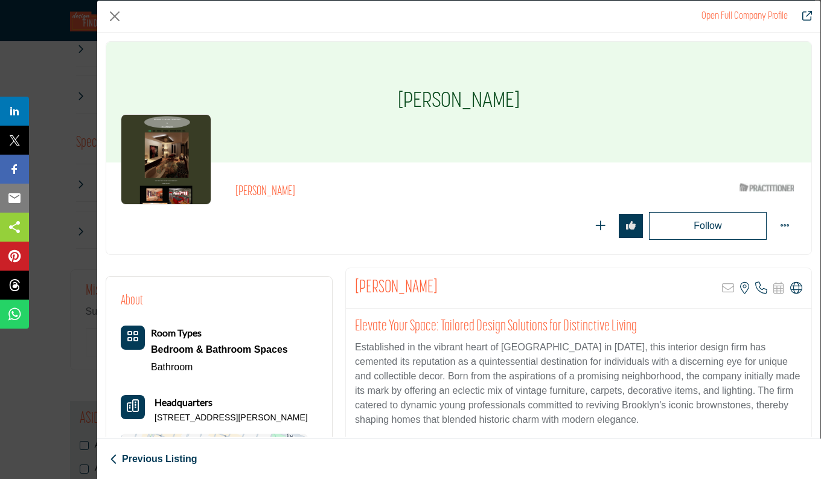
click at [785, 420] on p "Established in the vibrant heart of Brooklyn in 1981, this interior design firm…" at bounding box center [578, 383] width 447 height 87
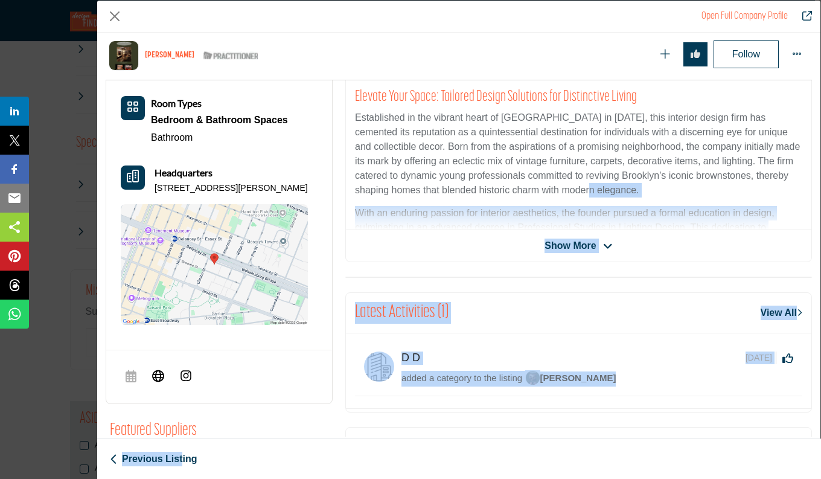
drag, startPoint x: 785, startPoint y: 419, endPoint x: 785, endPoint y: 450, distance: 30.8
click at [785, 436] on div "Open Full Company Profile Michael Taylor ASID Qualified Practitioner who valida…" at bounding box center [458, 219] width 723 height 436
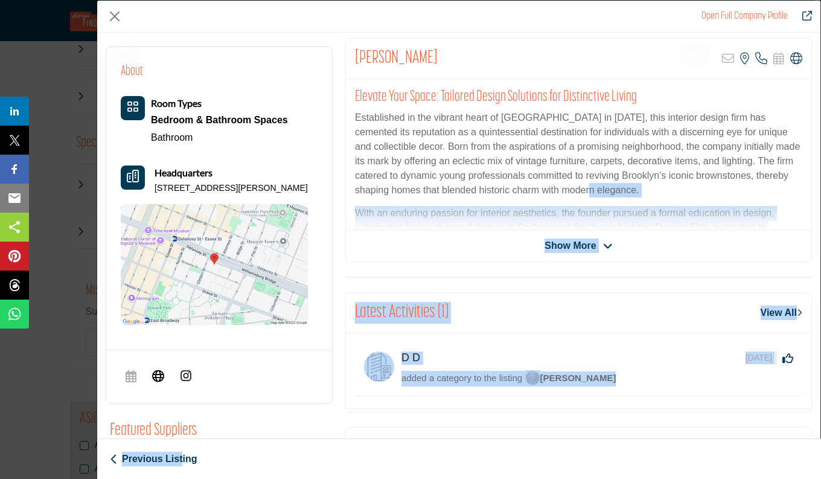
scroll to position [292, 0]
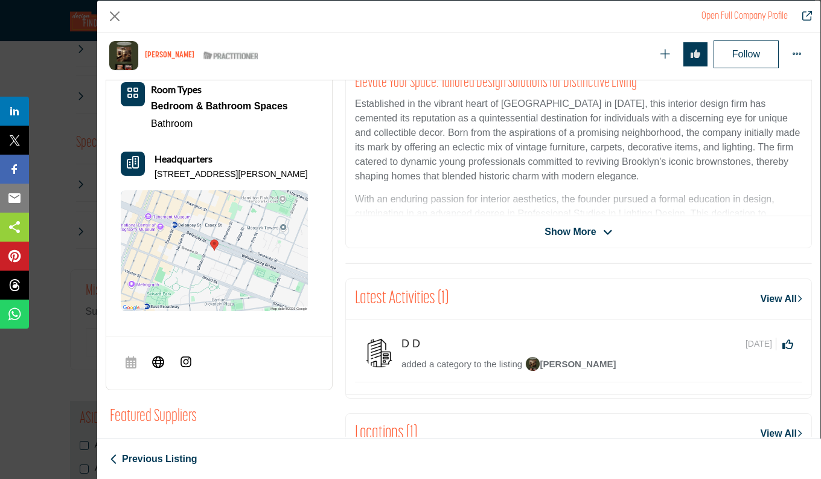
click at [641, 457] on div "Previous Listing Next Listing" at bounding box center [459, 458] width 724 height 40
